Goal: Use online tool/utility: Use online tool/utility

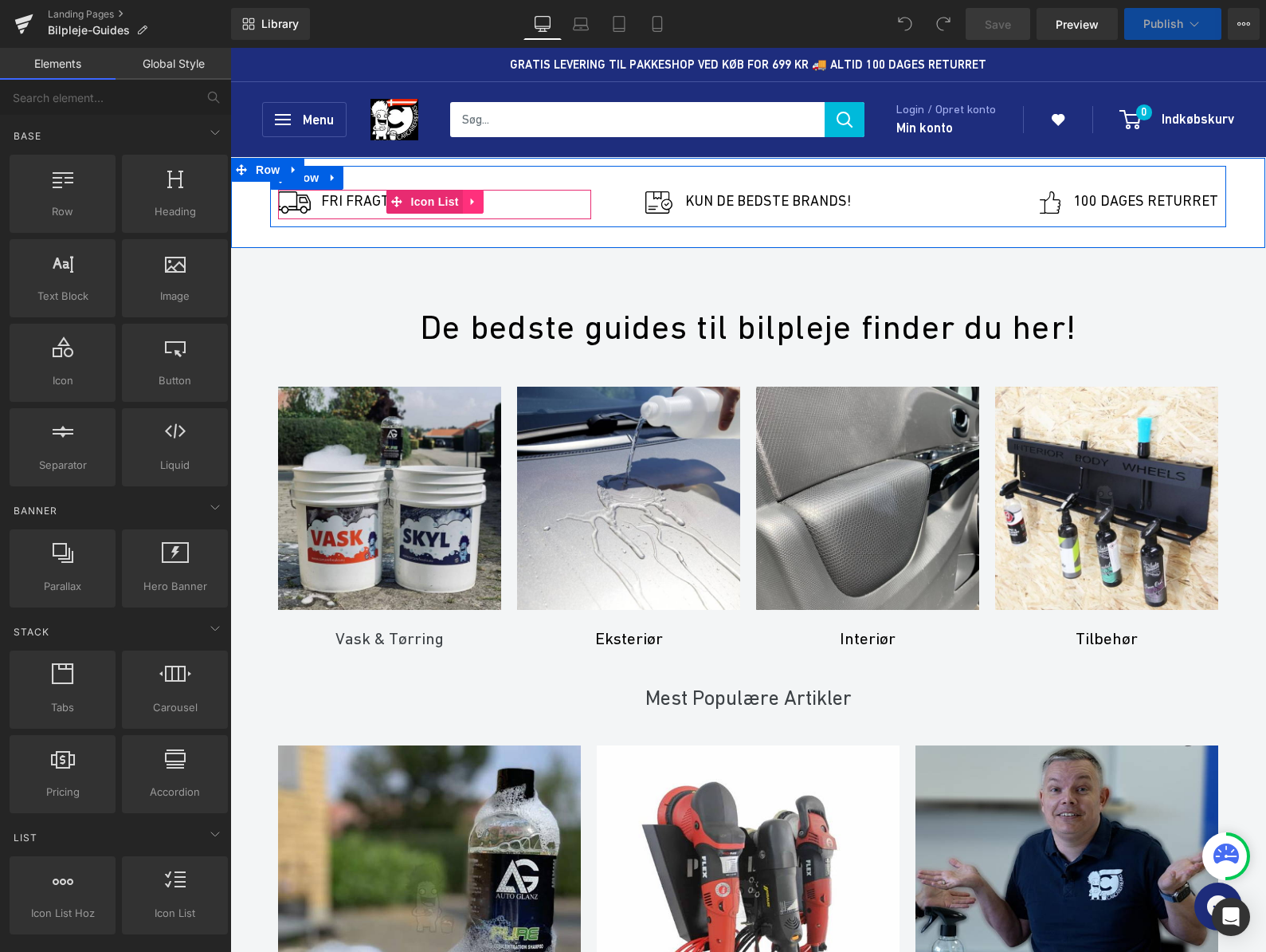
click at [468, 202] on icon at bounding box center [474, 201] width 12 height 12
click at [544, 204] on div "Image Fri FRAGT OVER 649 KR Text Block" at bounding box center [435, 204] width 313 height 30
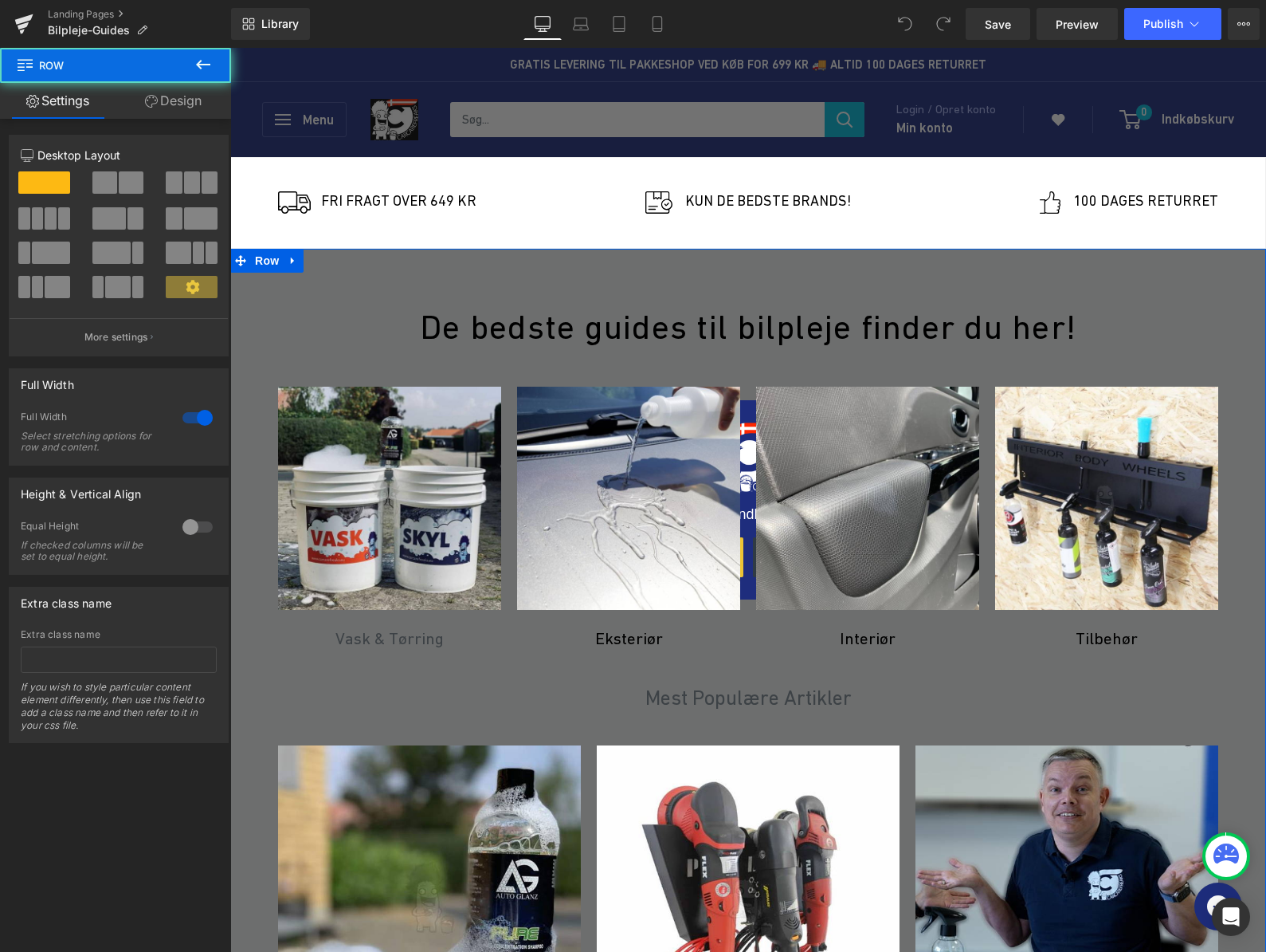
click at [246, 338] on div "De bedste guides til bilpleje finder du her! Heading Row Image Vask & Tørring H…" at bounding box center [748, 874] width 1036 height 1197
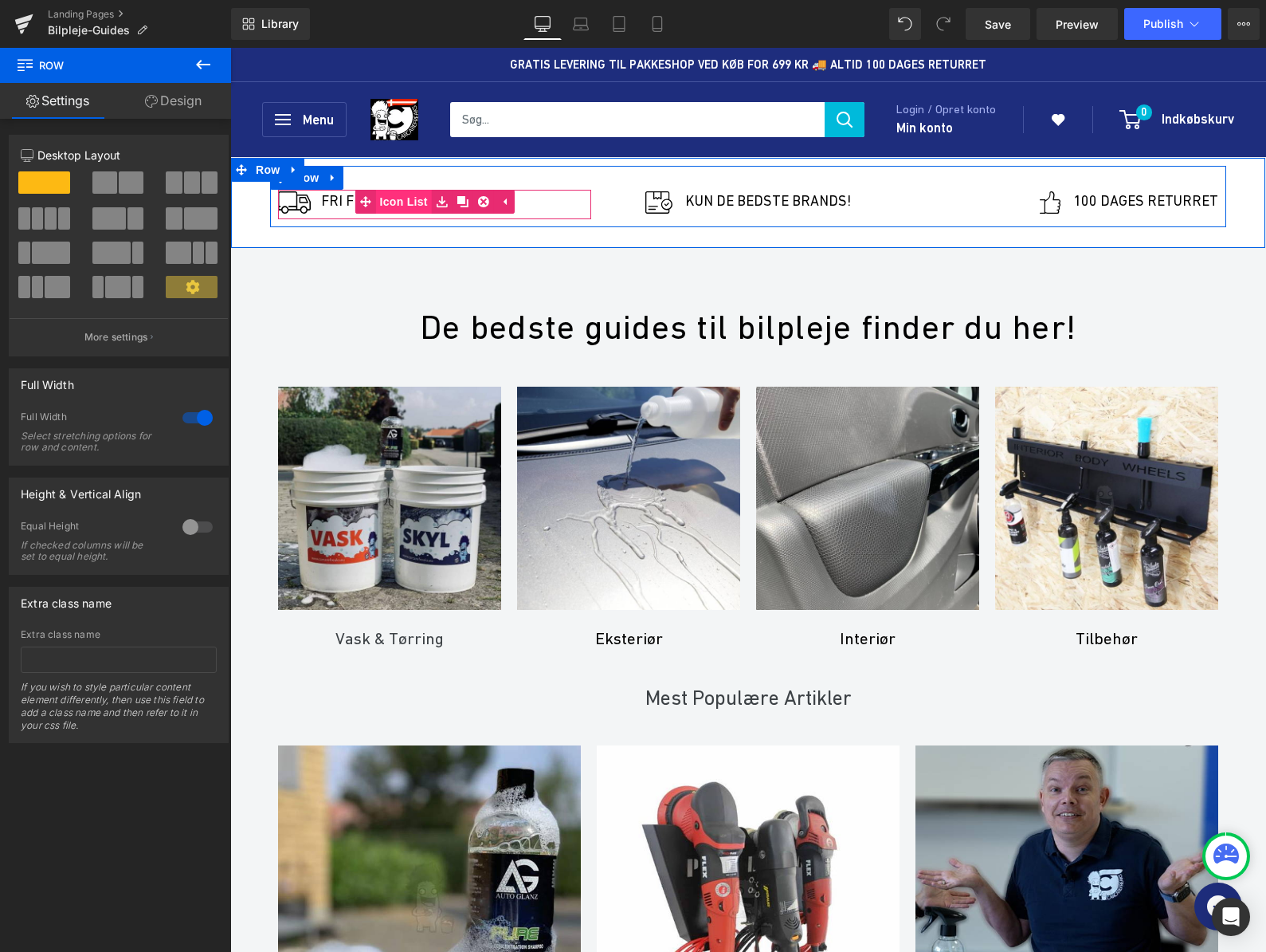
click at [407, 201] on span "Icon List" at bounding box center [404, 201] width 56 height 24
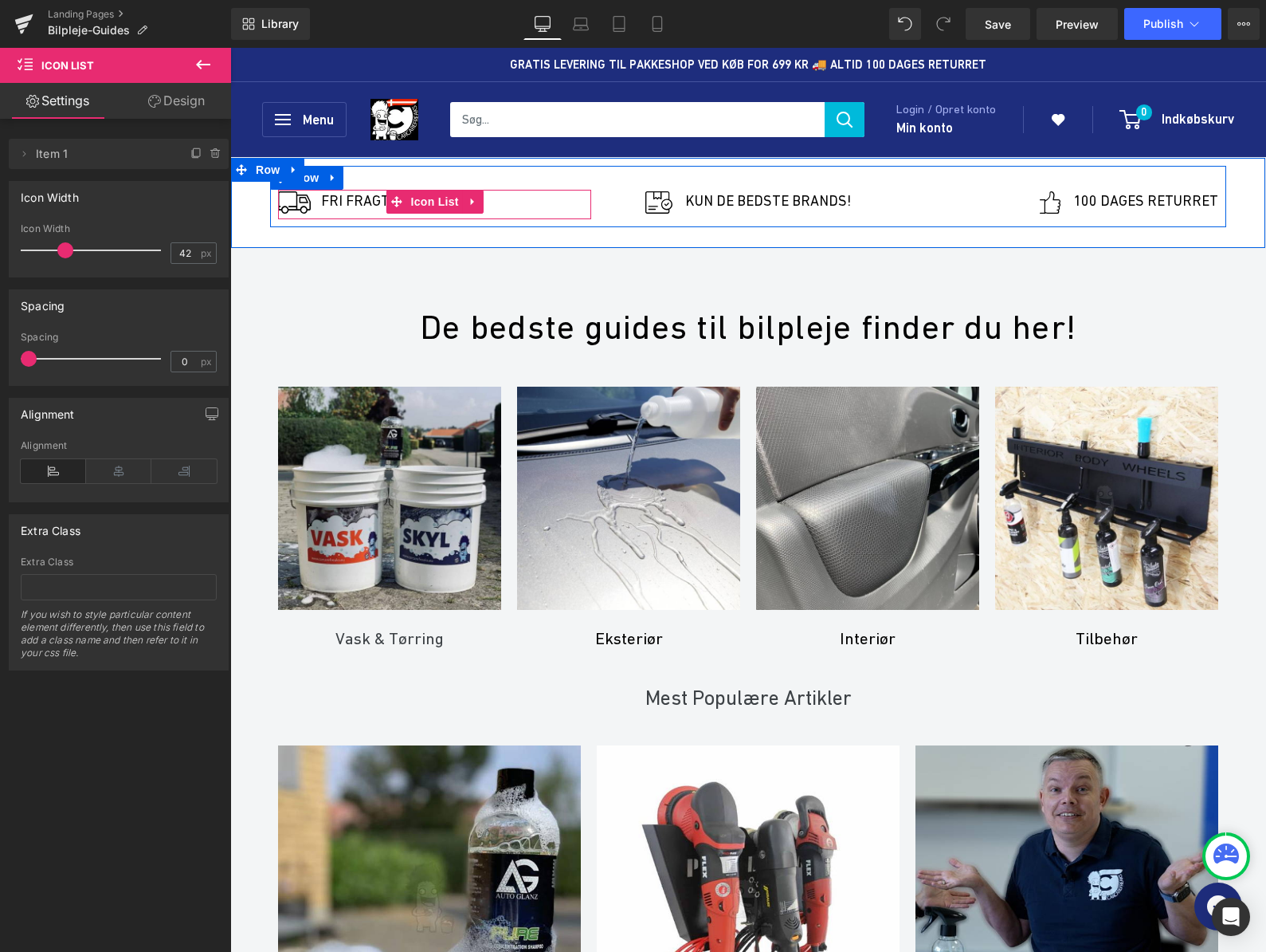
click at [518, 207] on div "Image Fri FRAGT OVER 649 KR Text Block" at bounding box center [435, 204] width 313 height 30
click at [279, 203] on div at bounding box center [280, 204] width 4 height 30
click at [298, 202] on span "Image" at bounding box center [295, 202] width 34 height 19
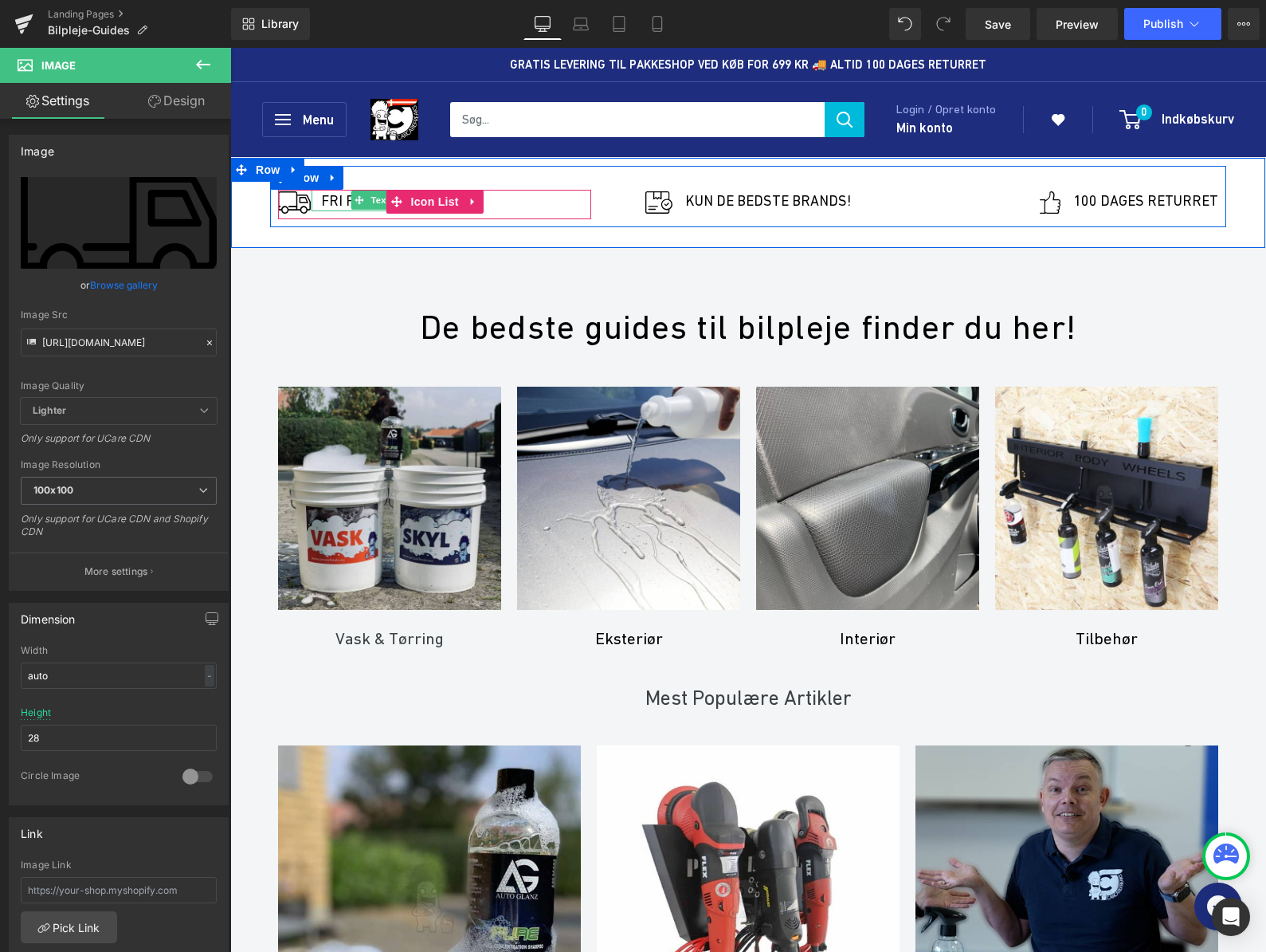
click at [342, 202] on p "Fri FRAGT OVER 649 KR" at bounding box center [398, 200] width 156 height 21
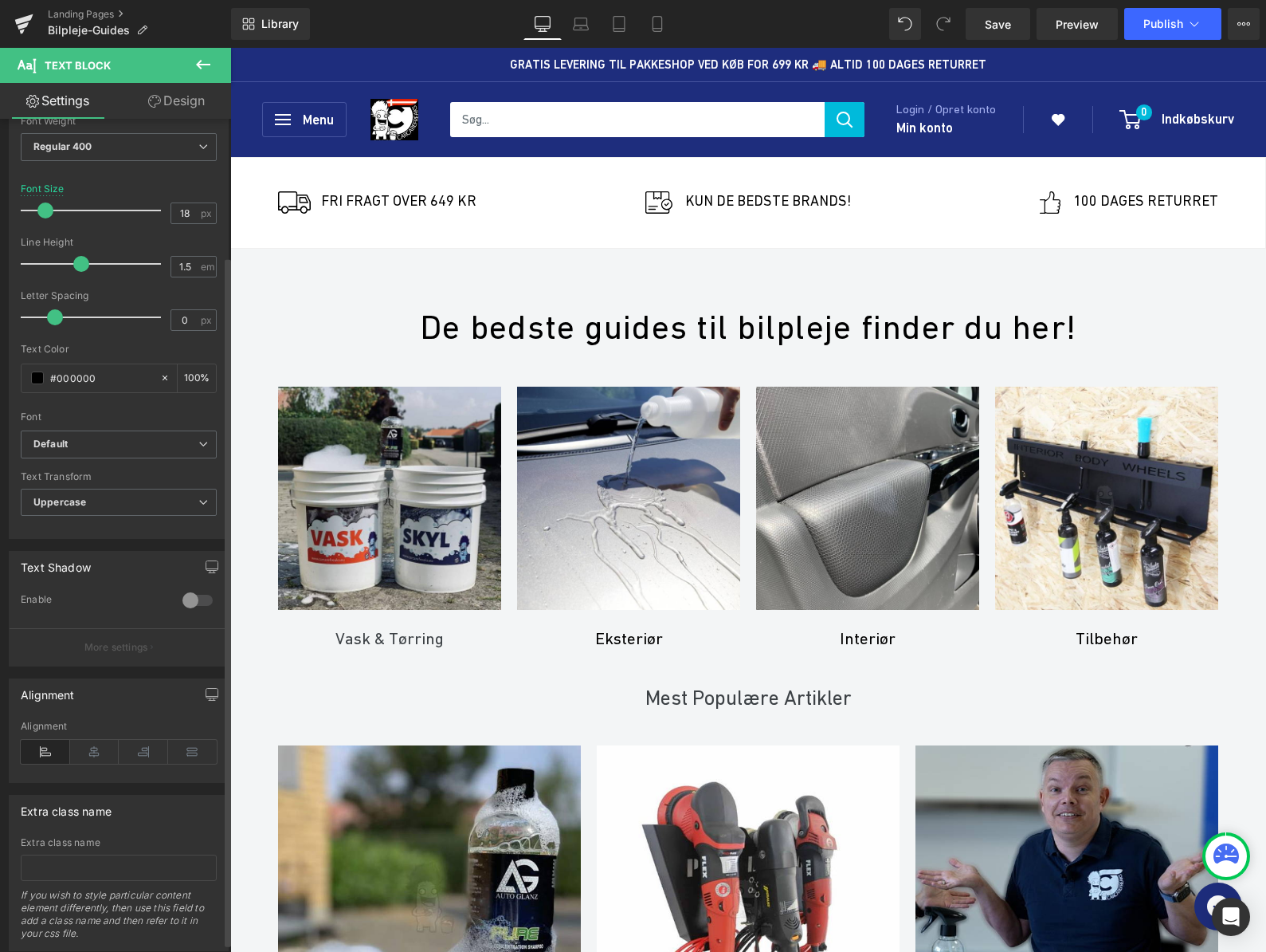
scroll to position [176, 0]
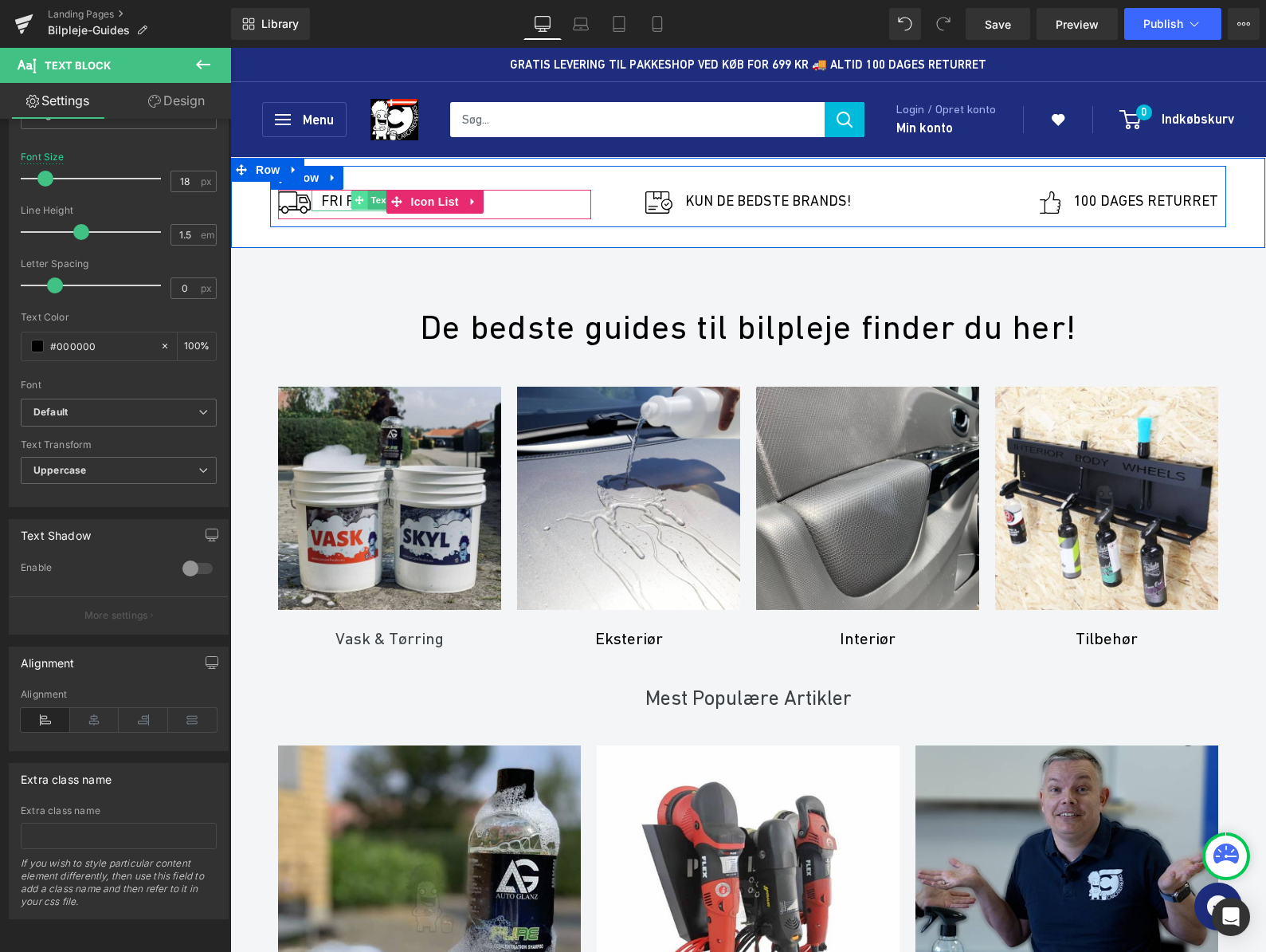
click at [366, 199] on span at bounding box center [360, 200] width 16 height 19
click at [374, 201] on span "Text Block" at bounding box center [393, 200] width 52 height 19
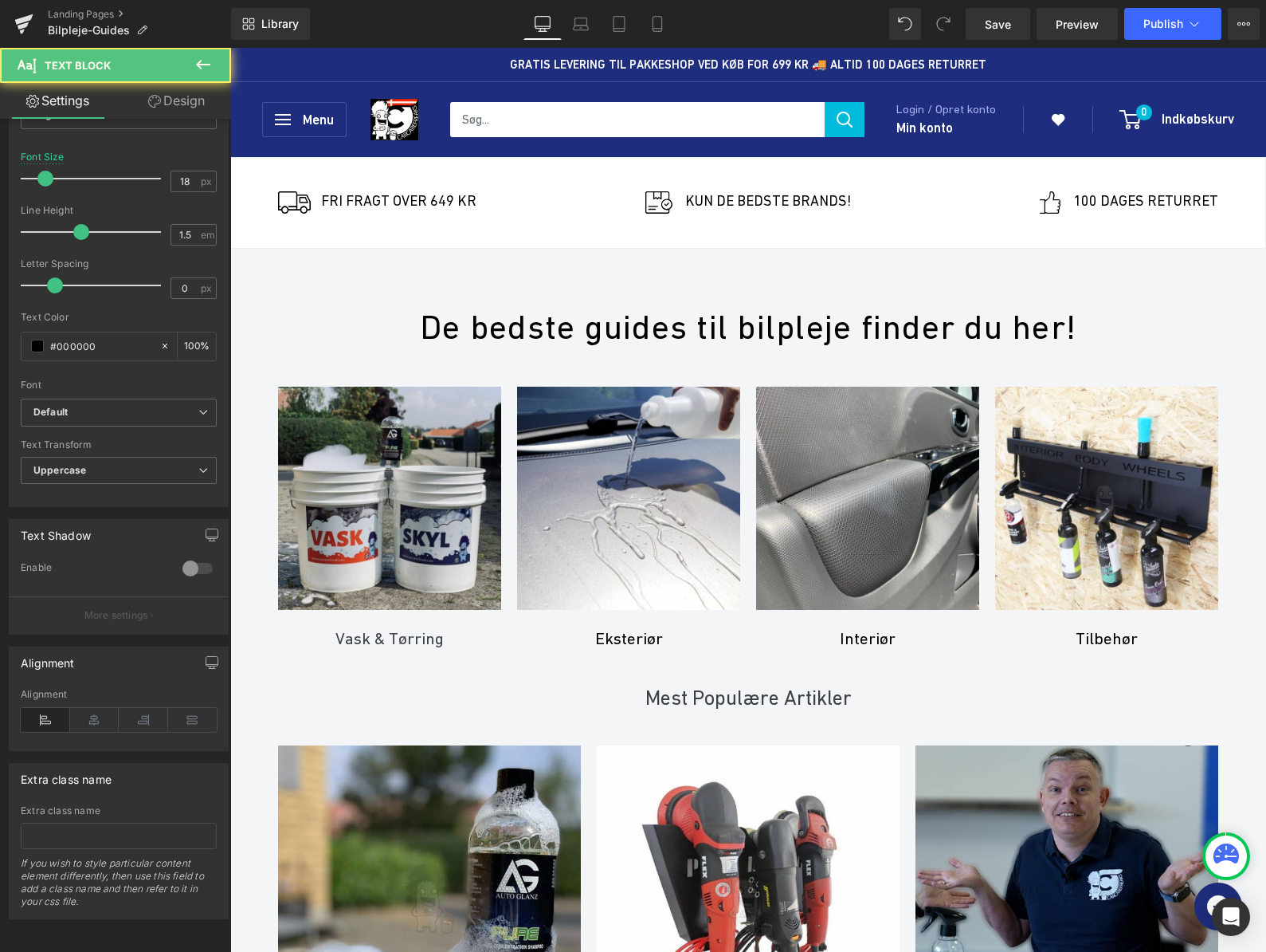
click at [114, 52] on span "Text Block" at bounding box center [95, 65] width 159 height 35
click at [104, 63] on span "Text Block" at bounding box center [77, 65] width 66 height 13
click at [209, 66] on icon at bounding box center [203, 65] width 19 height 19
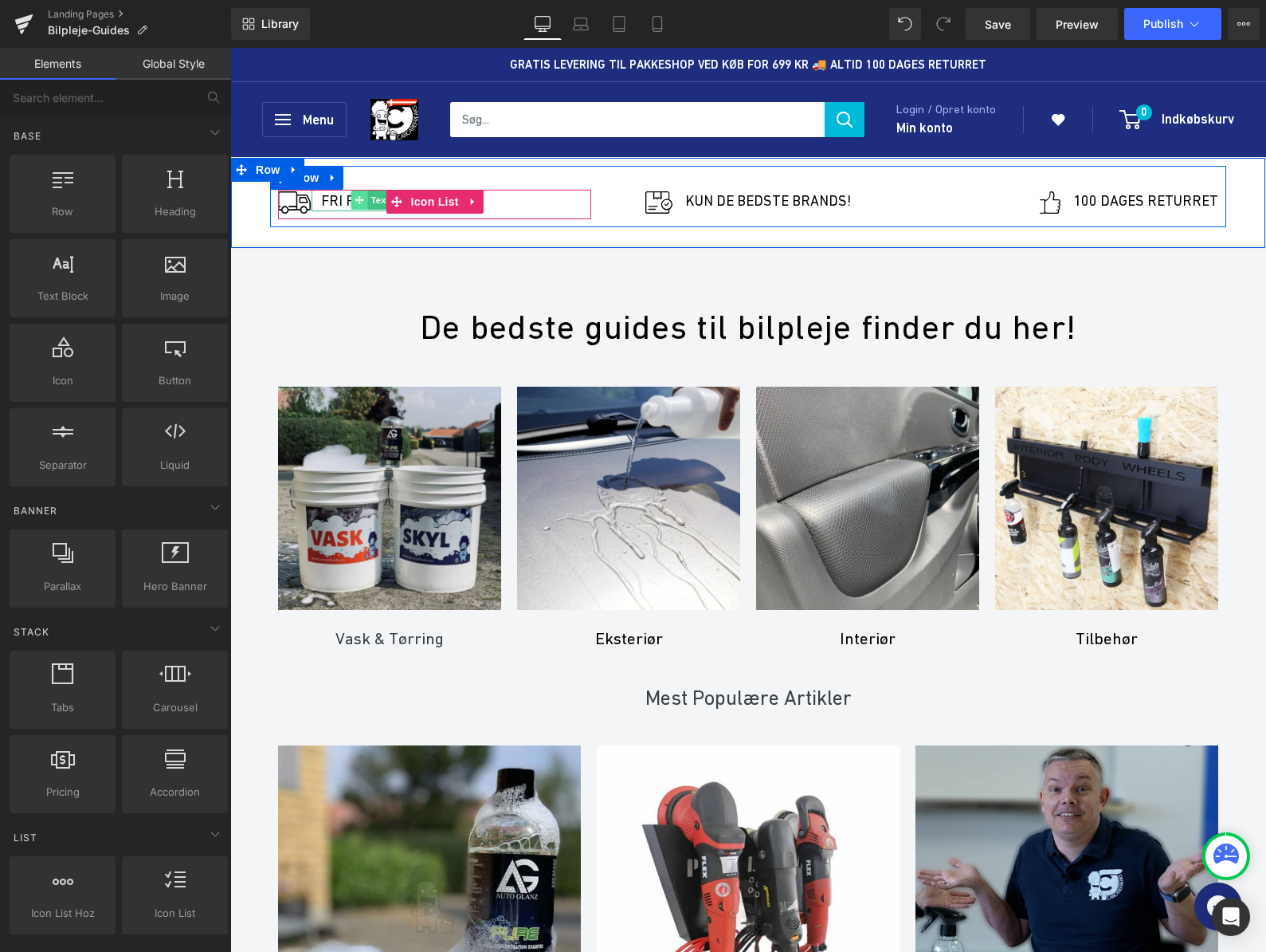
click at [364, 197] on span at bounding box center [360, 200] width 16 height 19
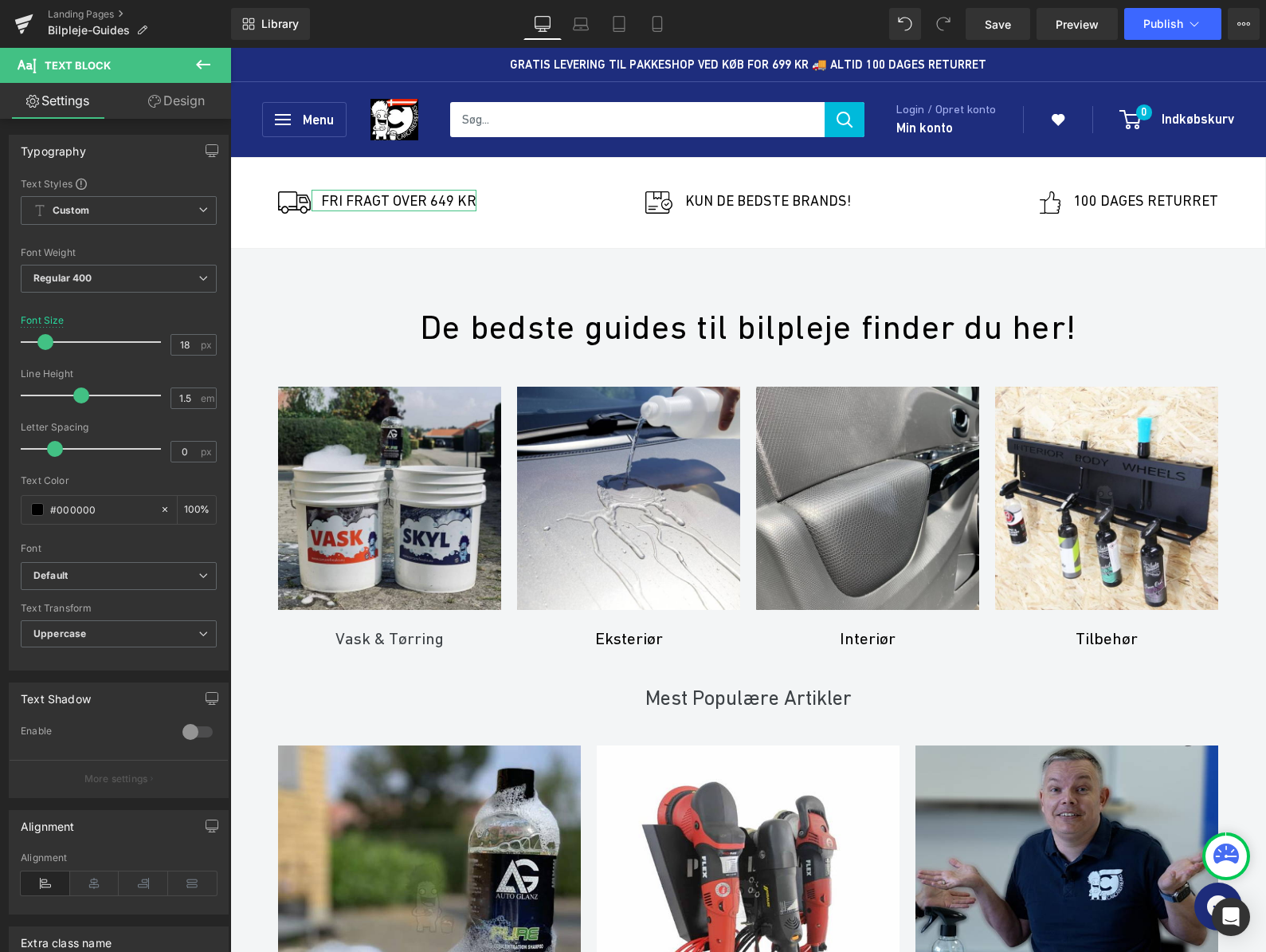
click at [170, 97] on link "Design" at bounding box center [177, 101] width 116 height 36
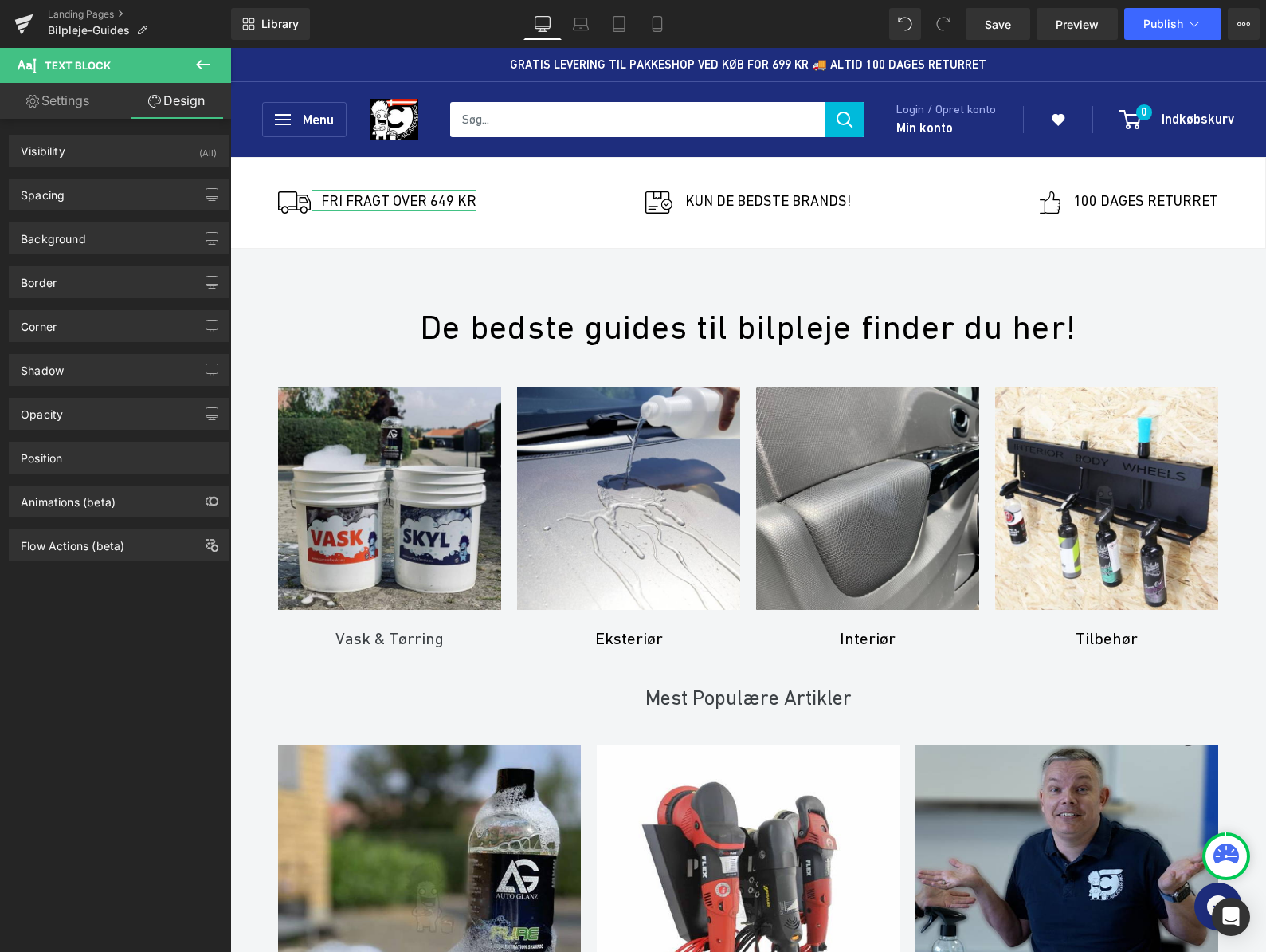
click at [75, 101] on link "Settings" at bounding box center [58, 101] width 116 height 36
type input "100"
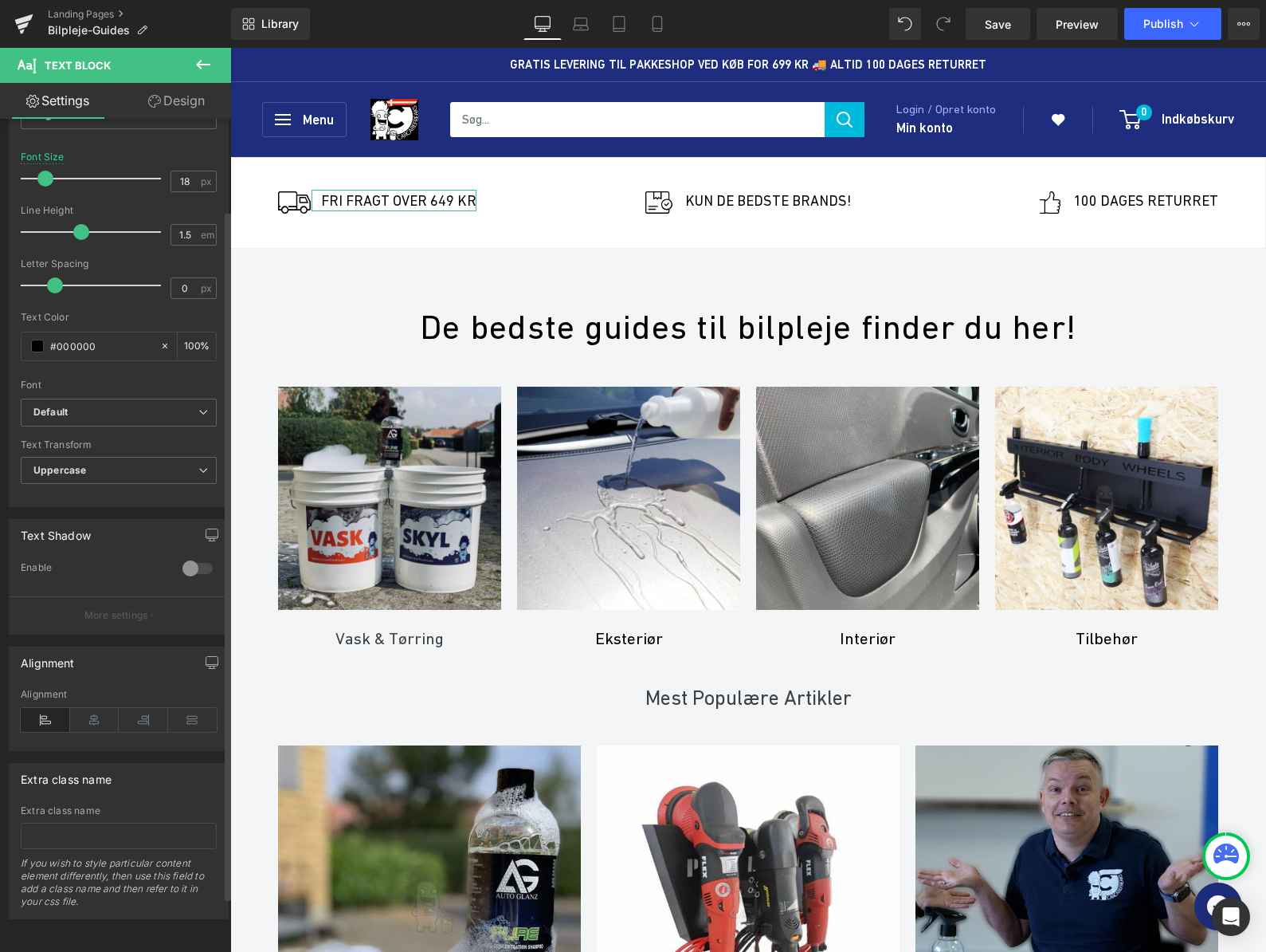
scroll to position [0, 0]
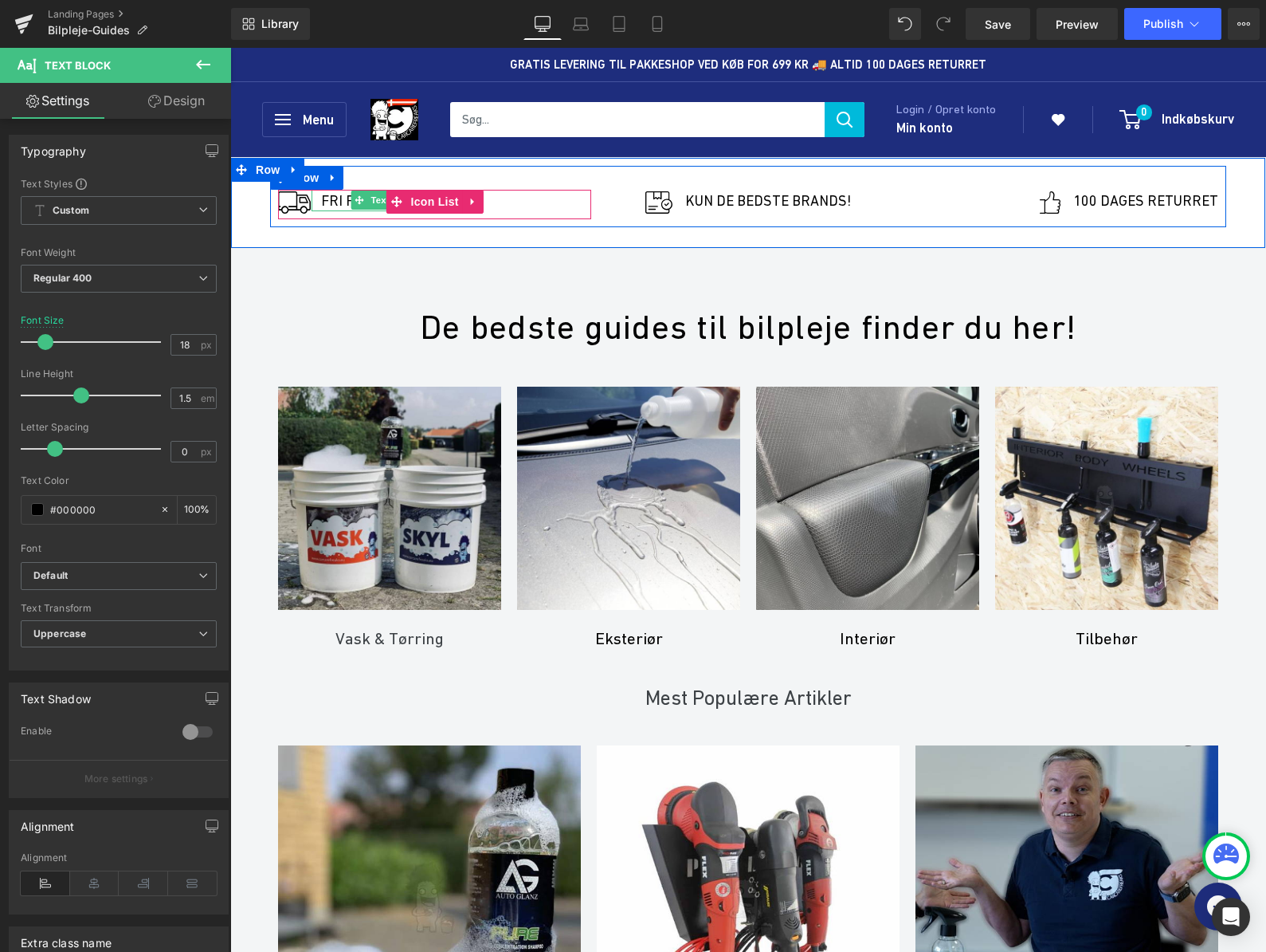
click at [476, 202] on div at bounding box center [475, 200] width 4 height 21
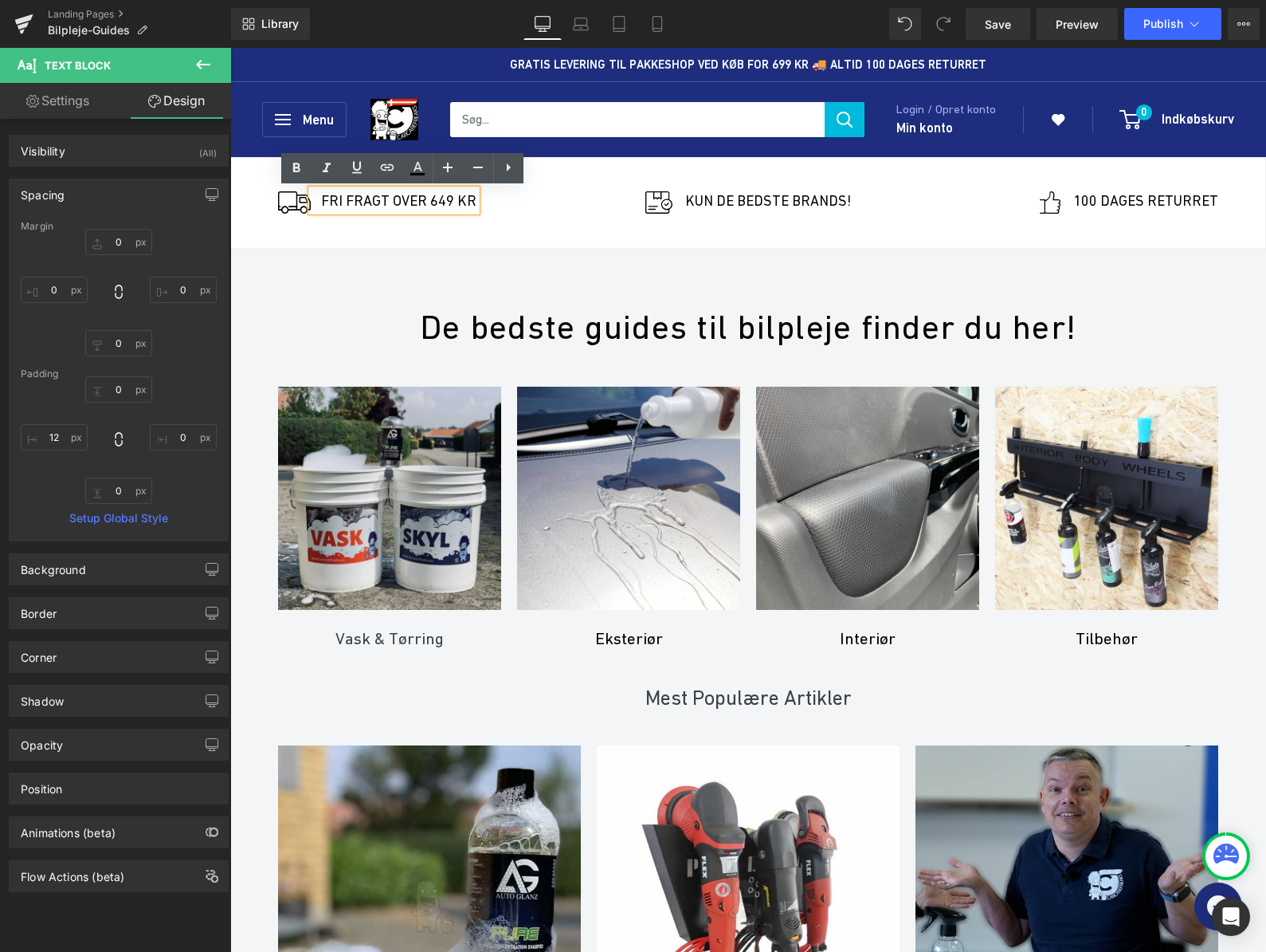
click at [467, 198] on p "Fri FRAGT OVER 649 KR" at bounding box center [398, 200] width 156 height 21
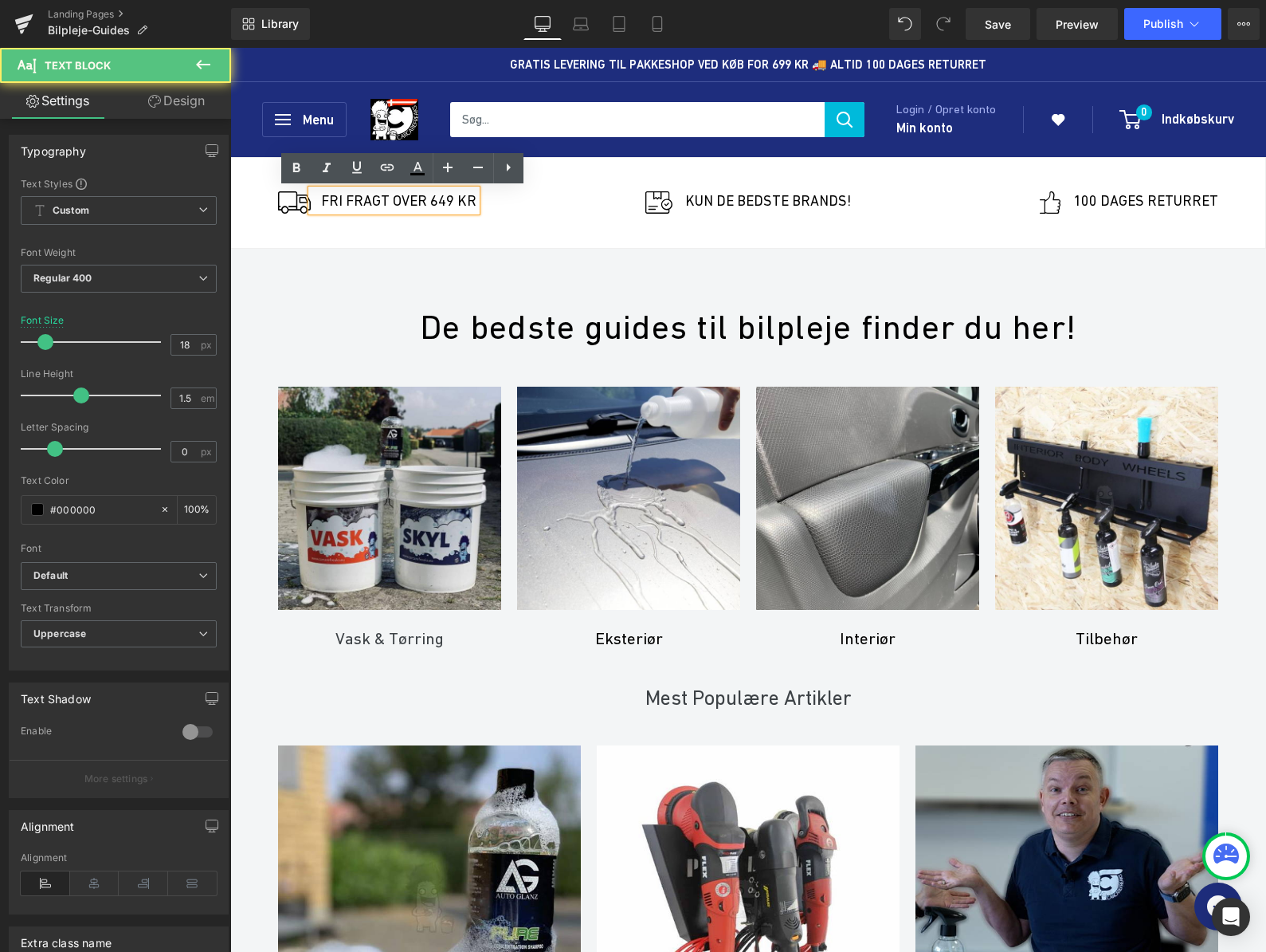
click at [461, 199] on p "Fri FRAGT OVER 649 KR" at bounding box center [398, 200] width 156 height 21
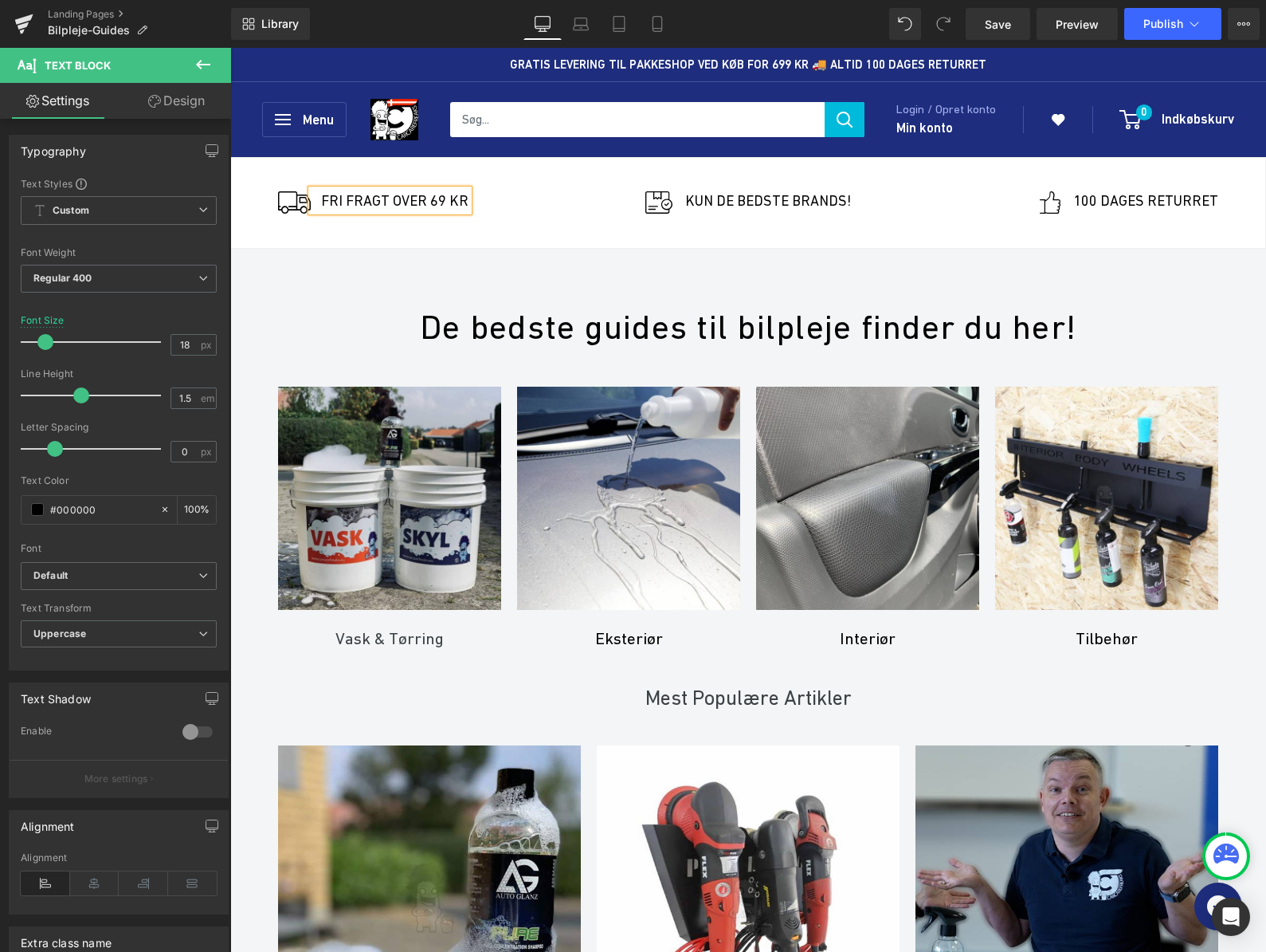
click at [248, 168] on div "Image Fri FRAGT OVER 69 KR Text Block Icon List Image KUN DE BEDSTE BRANDS! Tex…" at bounding box center [748, 197] width 1034 height 62
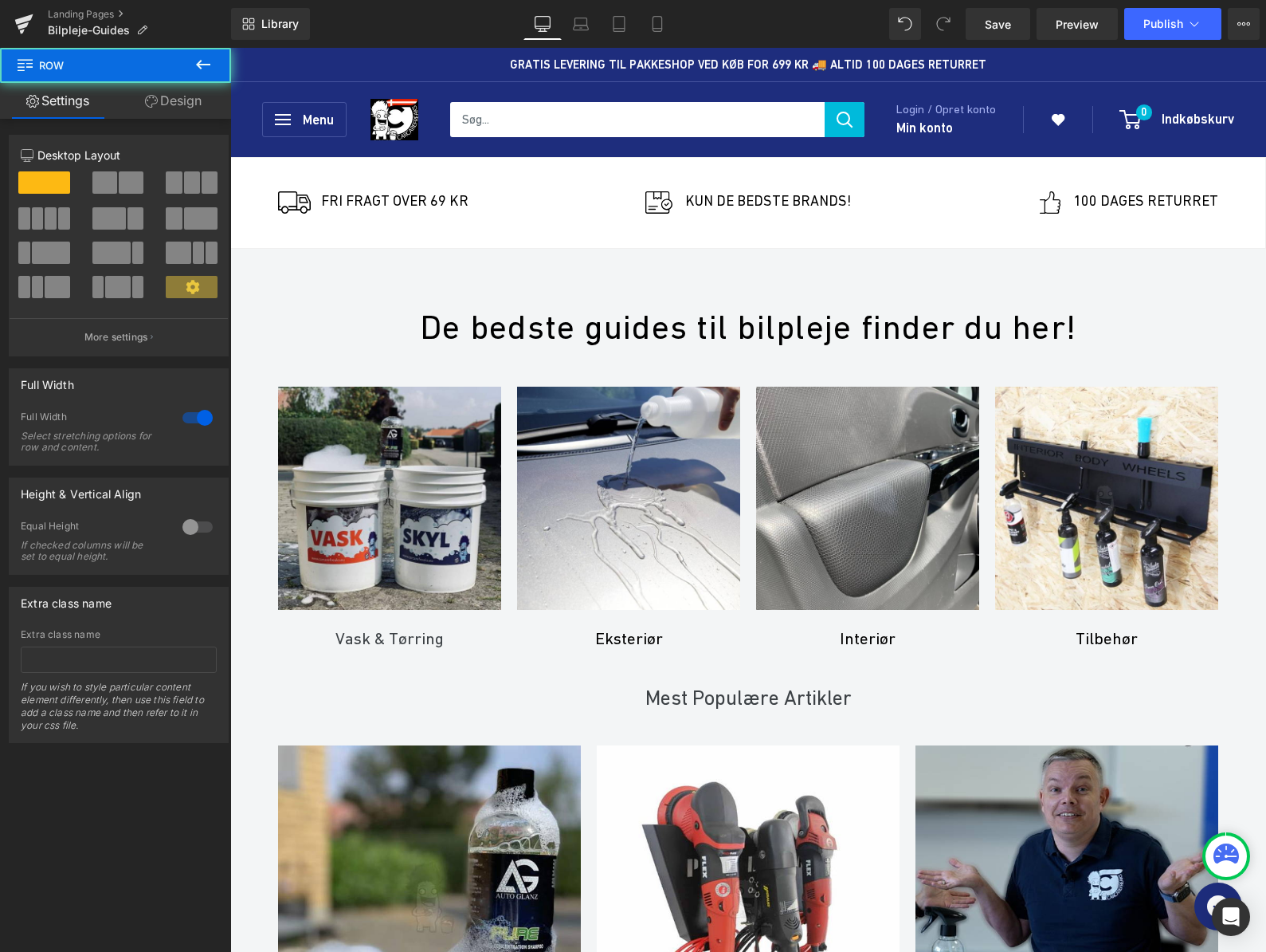
click at [267, 170] on div "Image Fri FRAGT OVER 69 KR Text Block Icon List Image KUN DE BEDSTE BRANDS! Tex…" at bounding box center [748, 202] width 1036 height 92
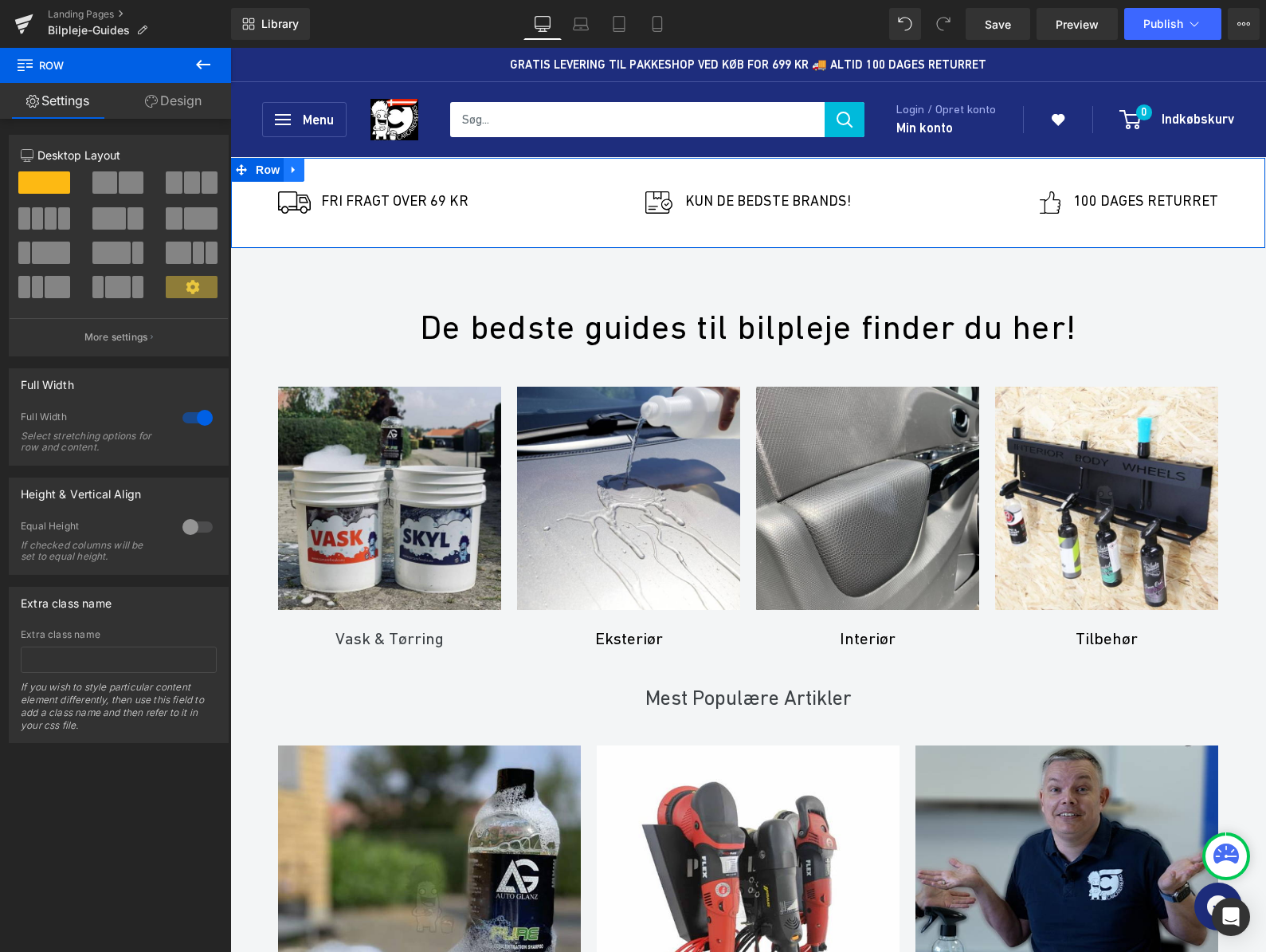
click at [289, 170] on icon at bounding box center [295, 169] width 12 height 12
click at [330, 170] on icon at bounding box center [335, 170] width 12 height 12
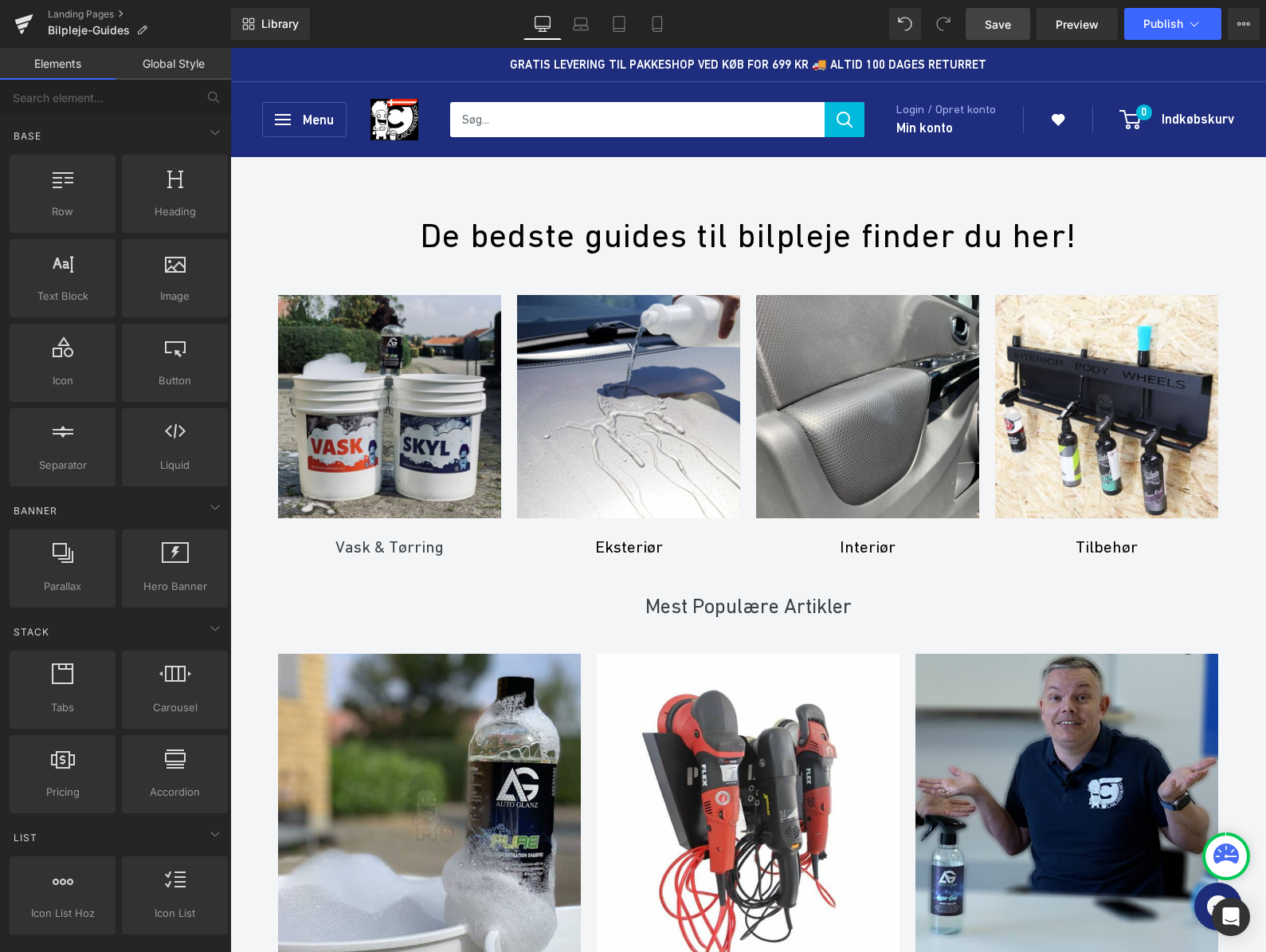
click at [998, 28] on span "Save" at bounding box center [997, 23] width 26 height 16
click at [1194, 27] on icon at bounding box center [1194, 23] width 15 height 15
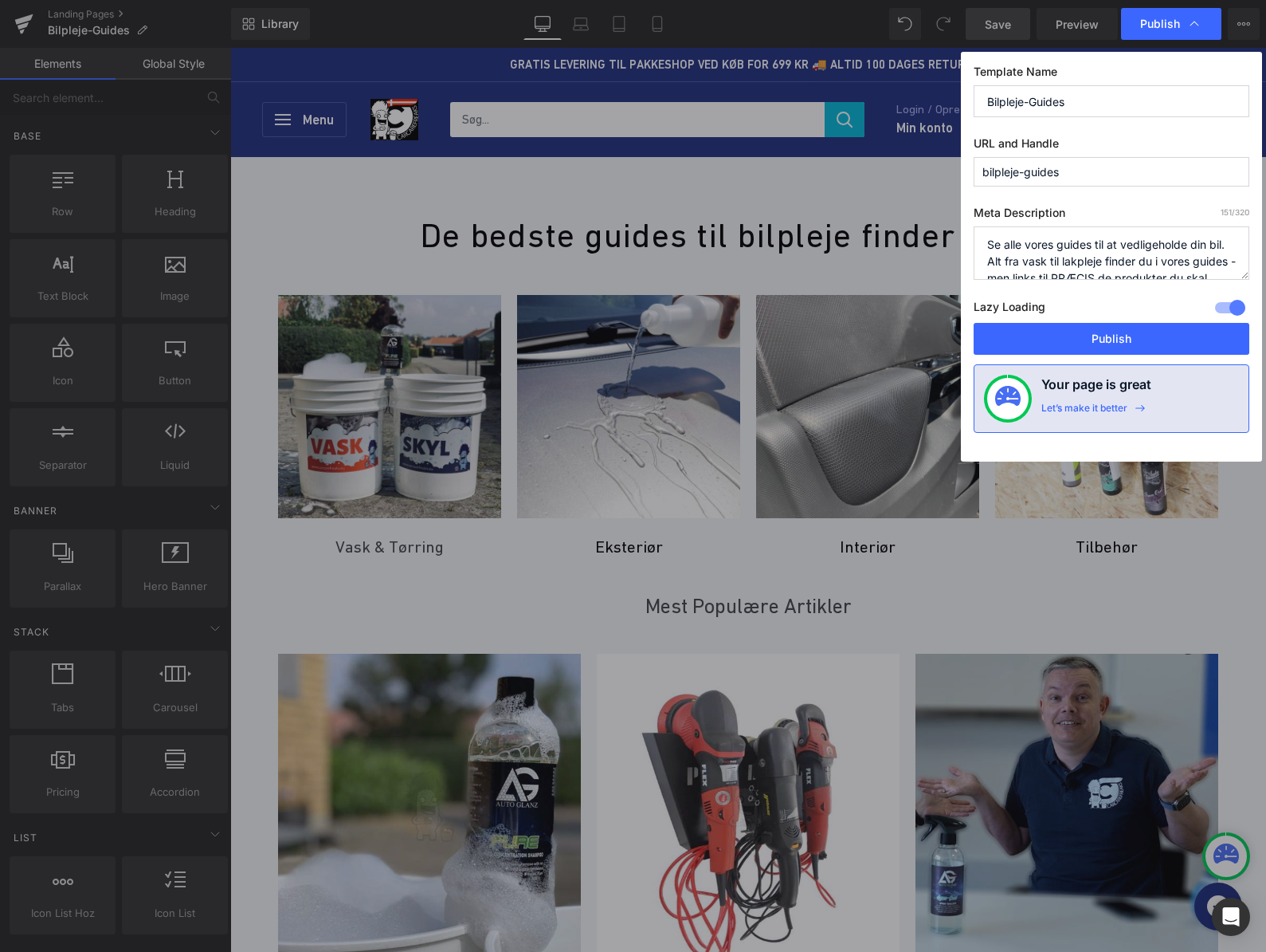
scroll to position [34, 0]
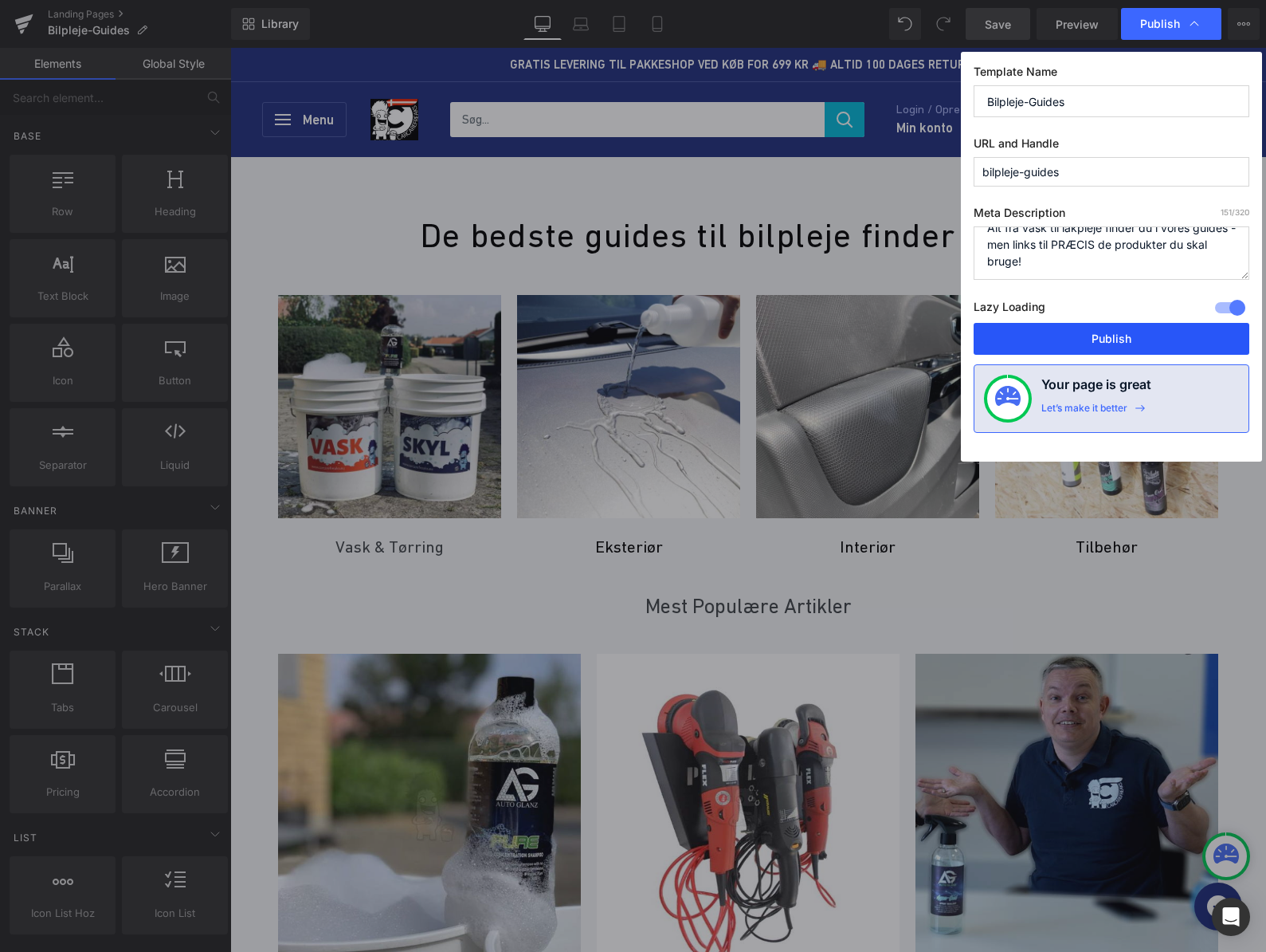
click at [1103, 338] on button "Publish" at bounding box center [1111, 338] width 275 height 32
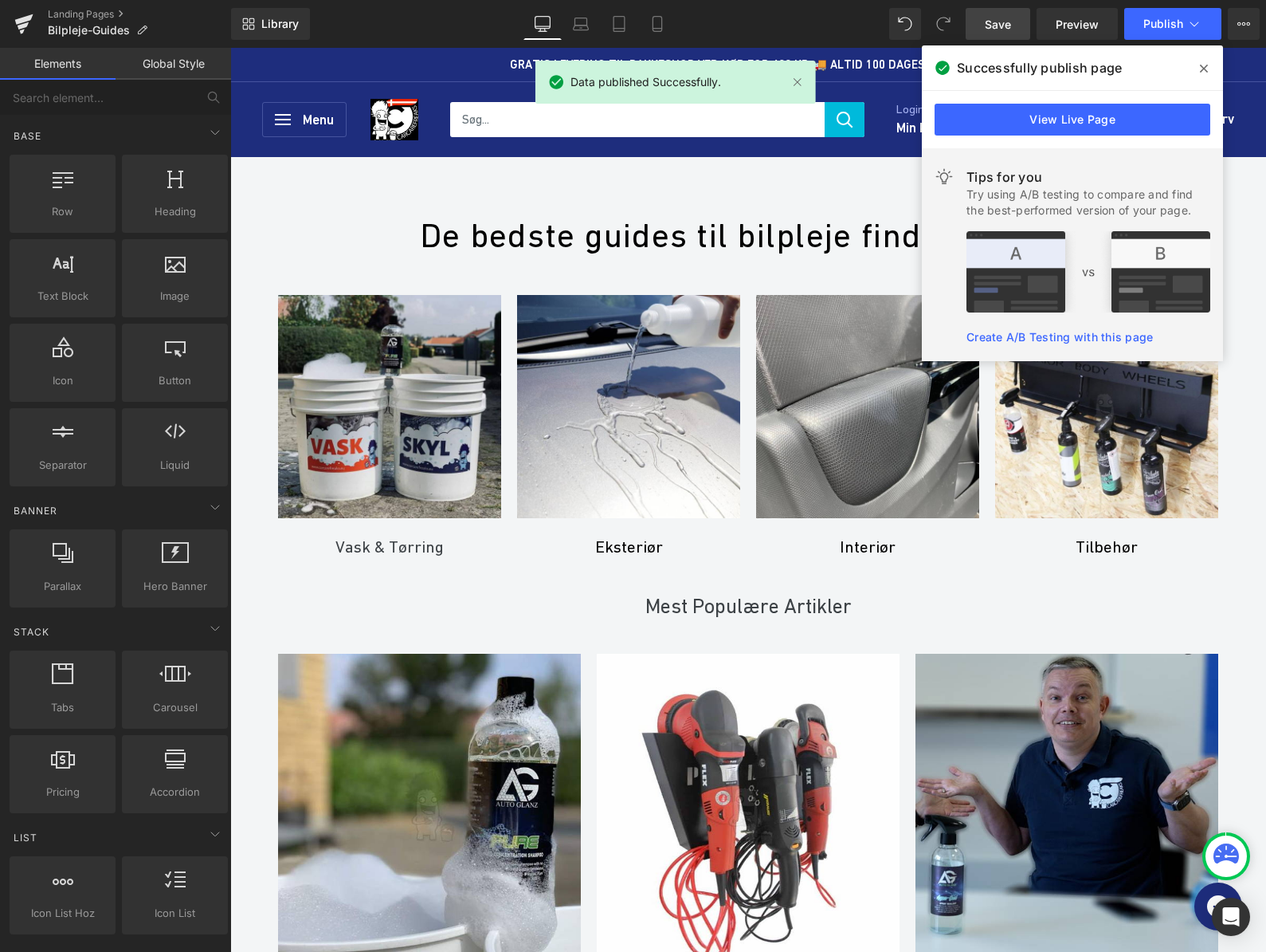
click at [1206, 70] on icon at bounding box center [1204, 68] width 8 height 13
